Goal: Task Accomplishment & Management: Use online tool/utility

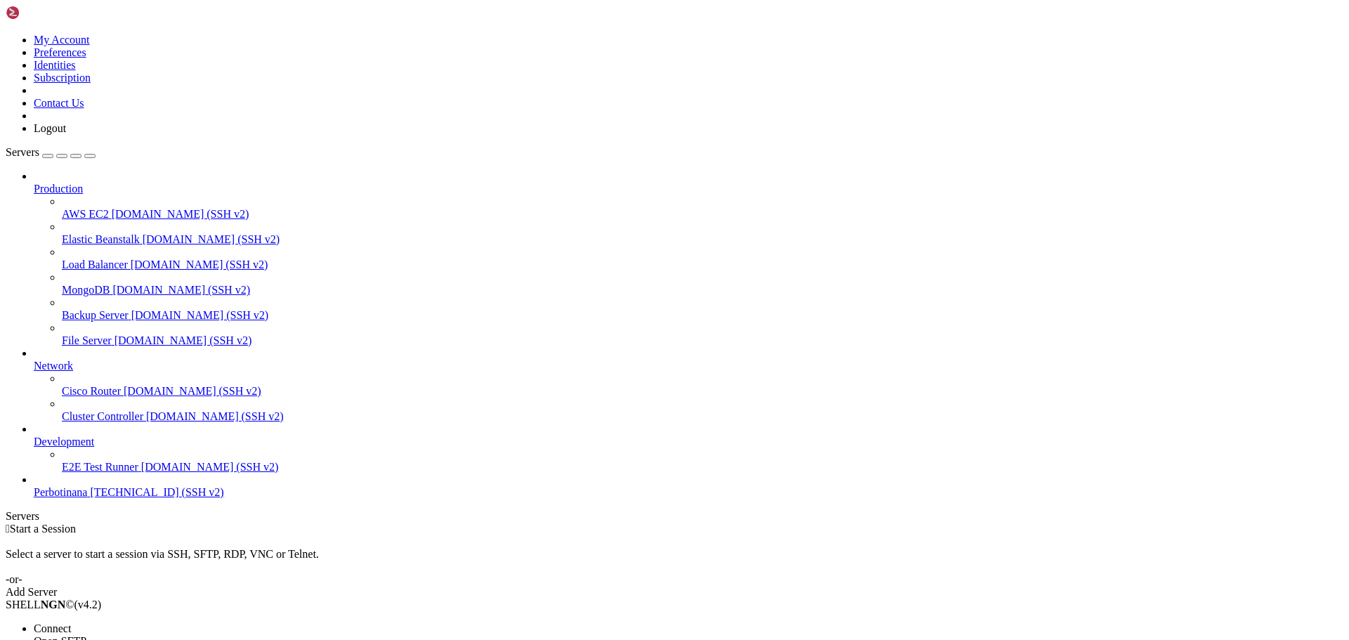
click at [86, 635] on span "Open SFTP" at bounding box center [60, 641] width 53 height 12
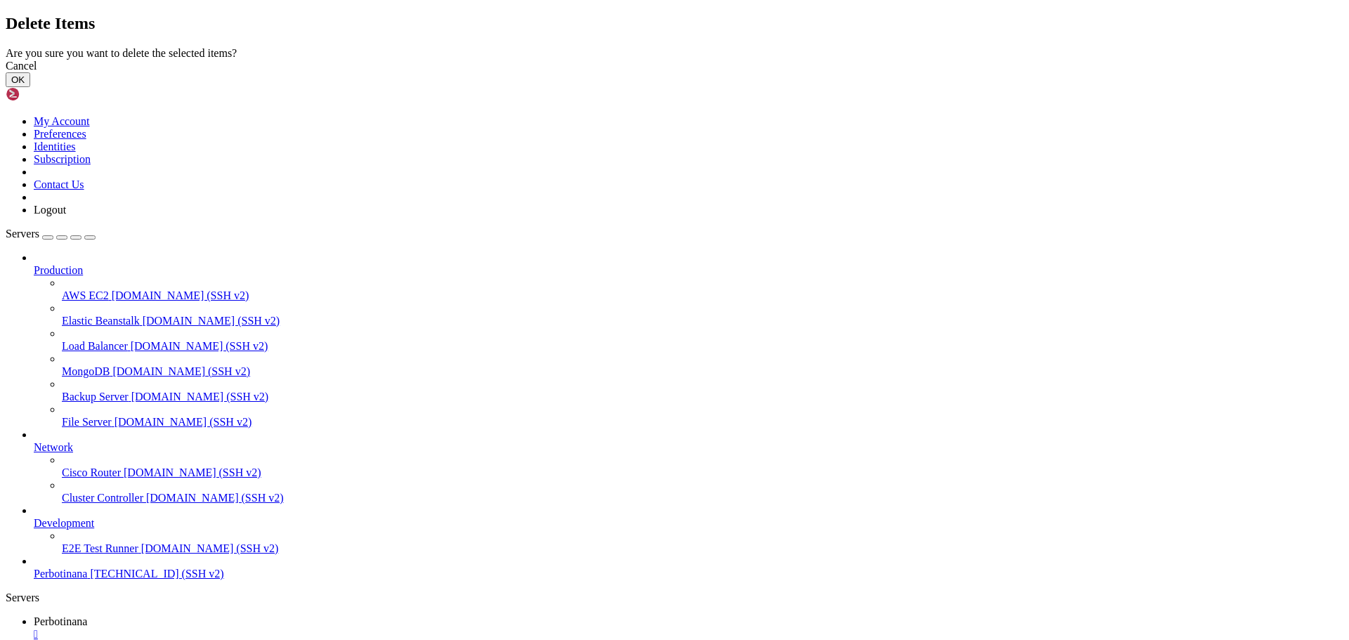
click at [30, 87] on button "OK" at bounding box center [18, 79] width 25 height 15
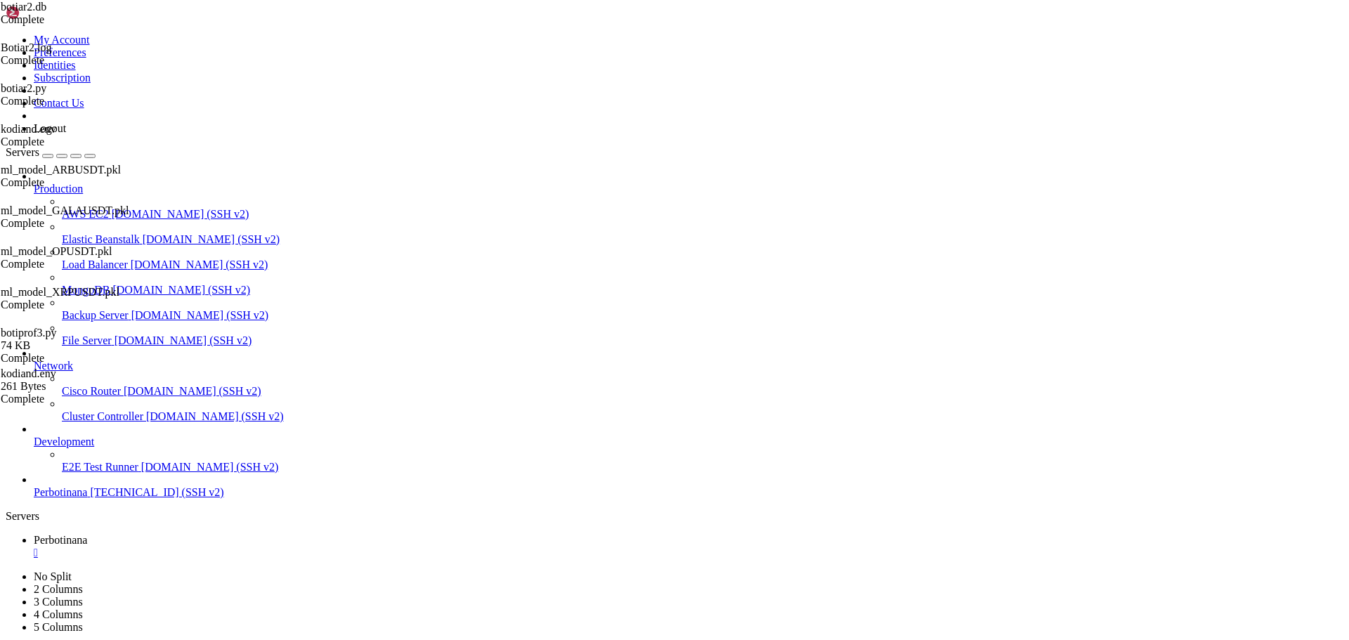
type input "/root"
click at [267, 546] on div "" at bounding box center [688, 552] width 1309 height 13
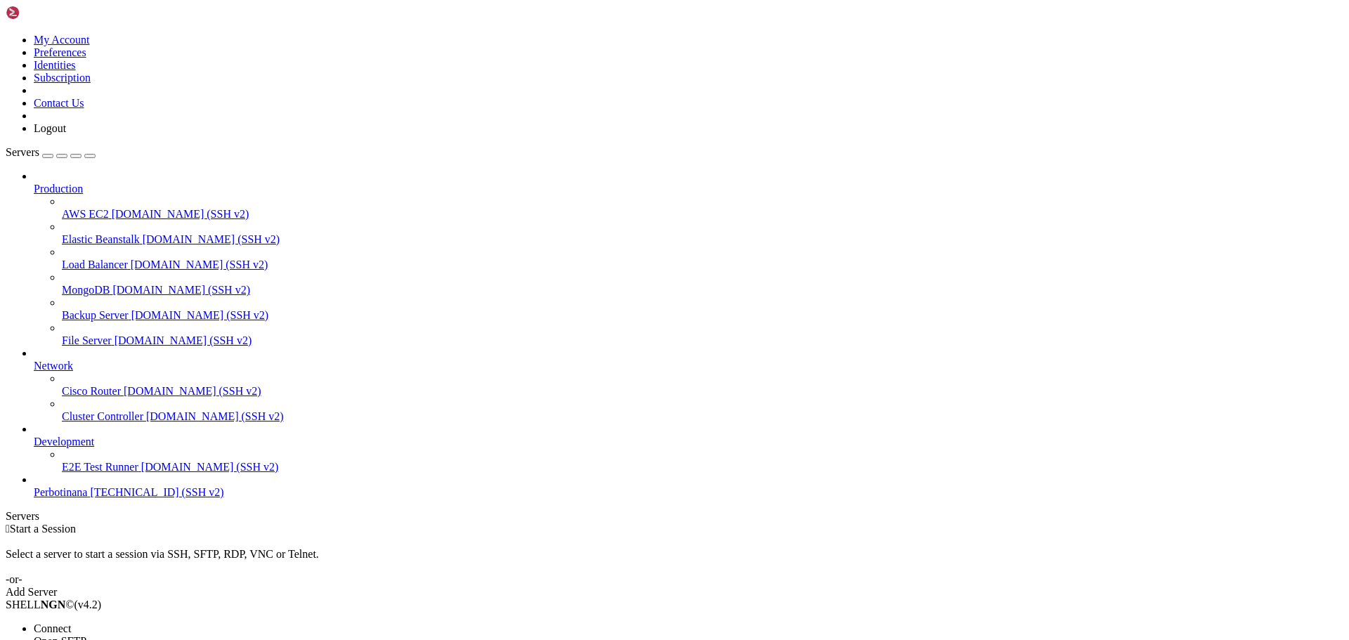
click at [152, 622] on li "Connect" at bounding box center [98, 628] width 128 height 13
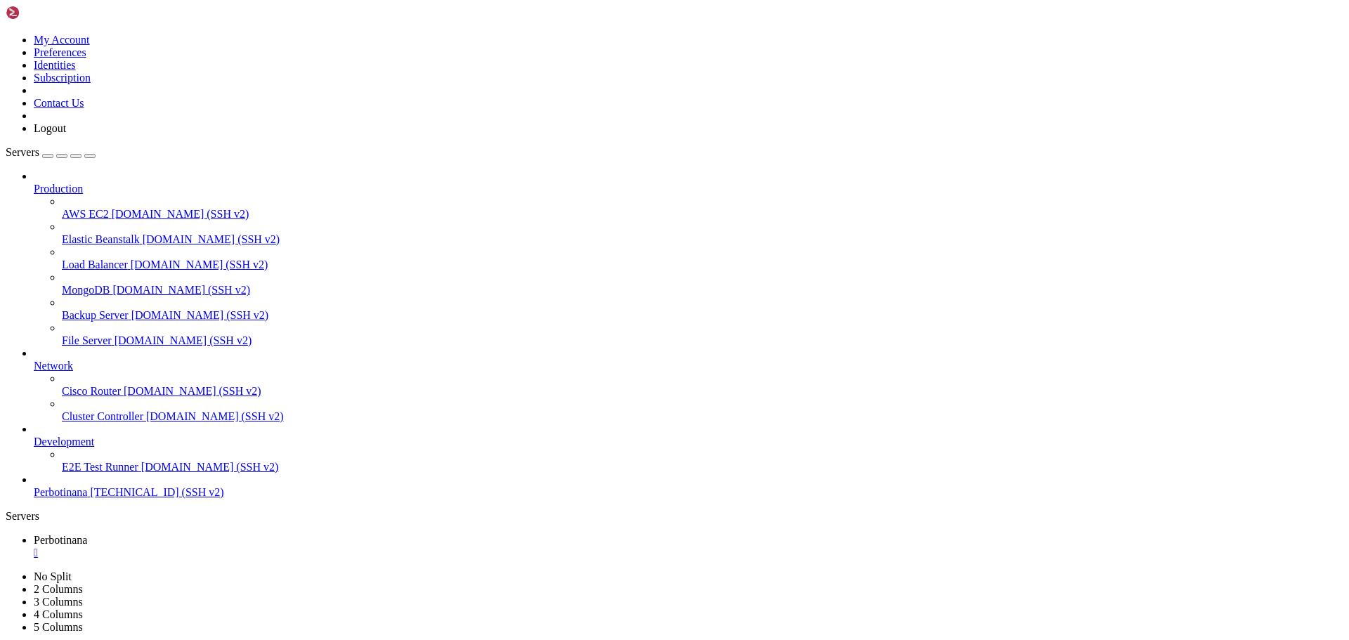
click at [269, 546] on div "" at bounding box center [688, 552] width 1309 height 13
